Goal: Transaction & Acquisition: Purchase product/service

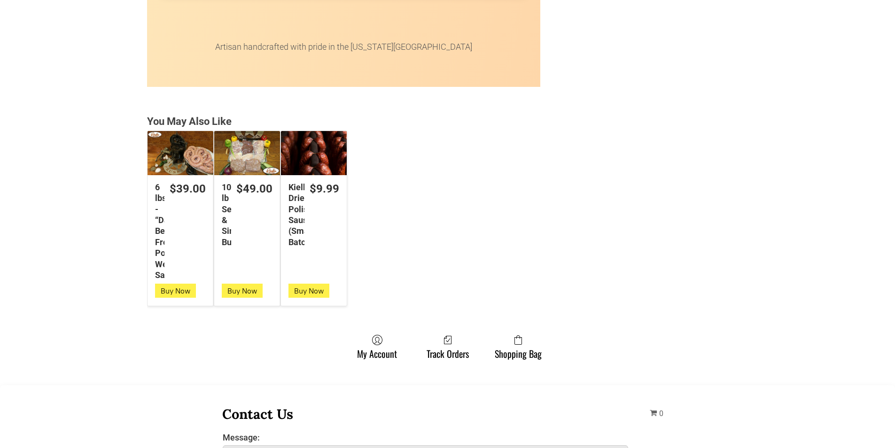
scroll to position [2443, 0]
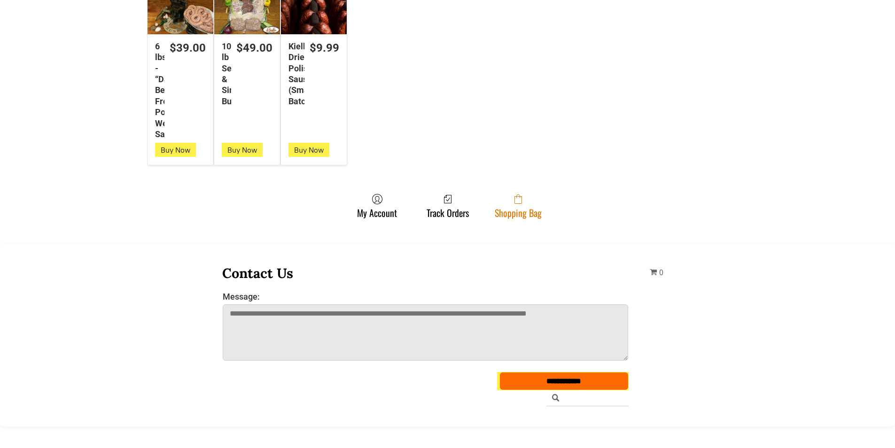
click at [505, 215] on link "Shopping Bag" at bounding box center [518, 206] width 56 height 25
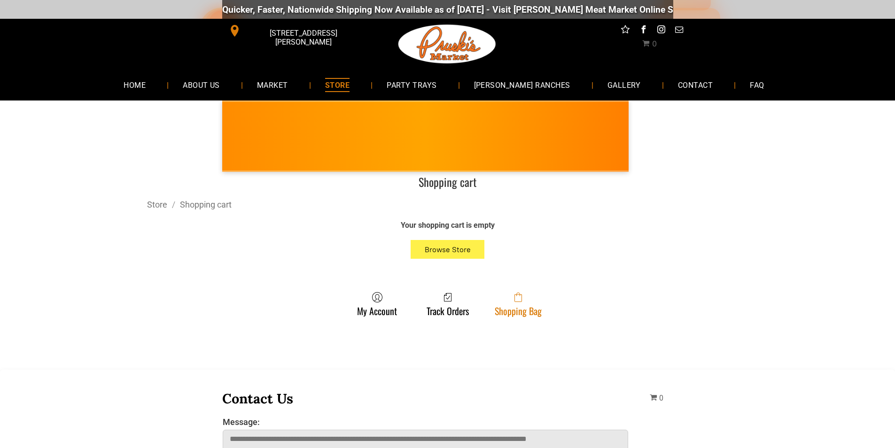
click at [533, 302] on span at bounding box center [518, 297] width 47 height 11
click at [510, 311] on link "Shopping Bag" at bounding box center [518, 304] width 56 height 25
click at [516, 295] on icon at bounding box center [518, 299] width 8 height 8
